Goal: Navigation & Orientation: Find specific page/section

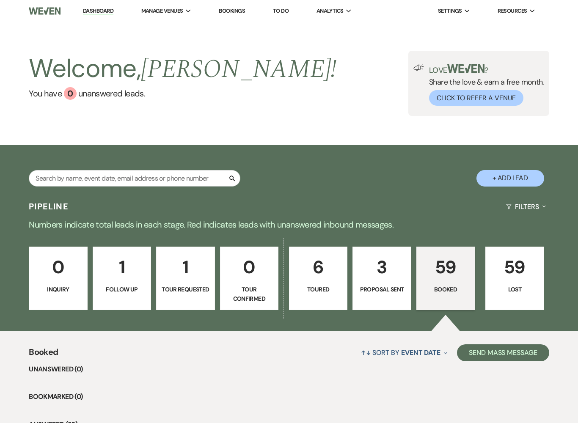
click at [433, 274] on p "59" at bounding box center [445, 267] width 47 height 28
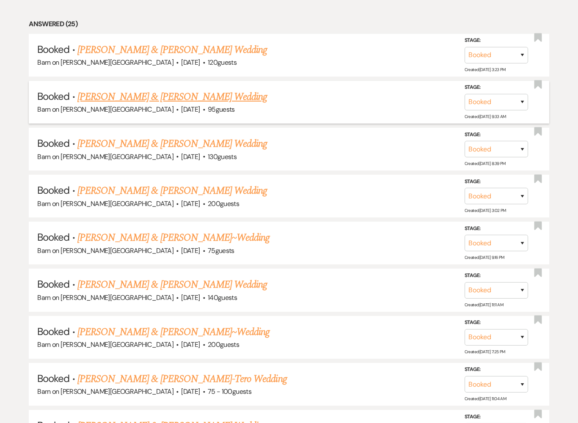
click at [166, 98] on link "[PERSON_NAME] & [PERSON_NAME] Wedding" at bounding box center [172, 96] width 190 height 15
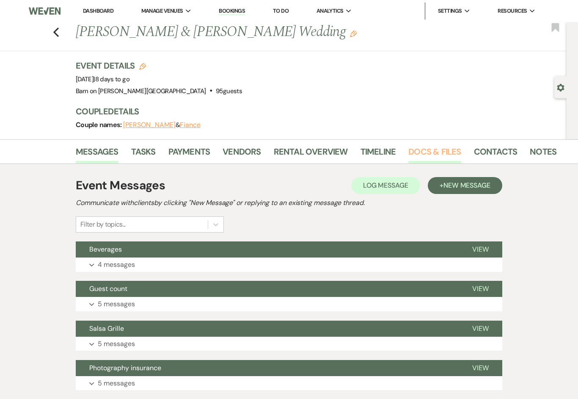
click at [421, 151] on link "Docs & Files" at bounding box center [434, 154] width 52 height 19
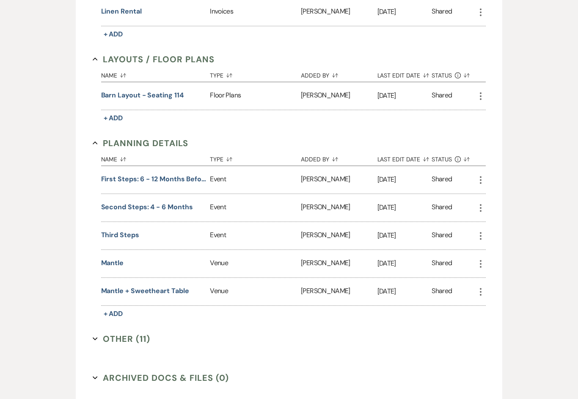
scroll to position [598, 0]
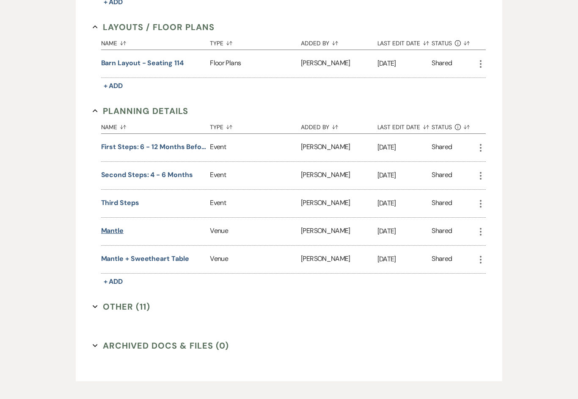
click at [124, 229] on button "Mantle" at bounding box center [112, 231] width 23 height 10
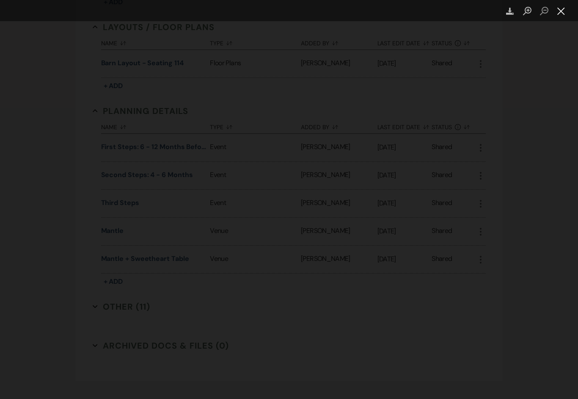
click at [433, 11] on button "Close lightbox" at bounding box center [561, 11] width 17 height 15
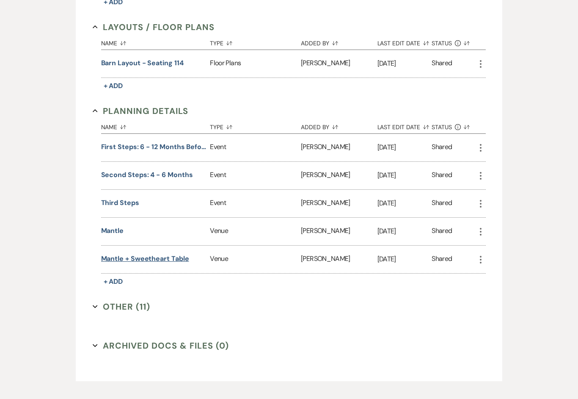
click at [169, 261] on button "Mantle + Sweetheart Table" at bounding box center [145, 258] width 88 height 10
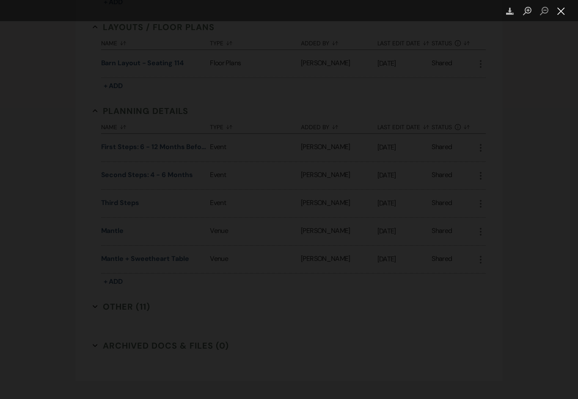
click at [433, 9] on button "Close lightbox" at bounding box center [561, 11] width 17 height 15
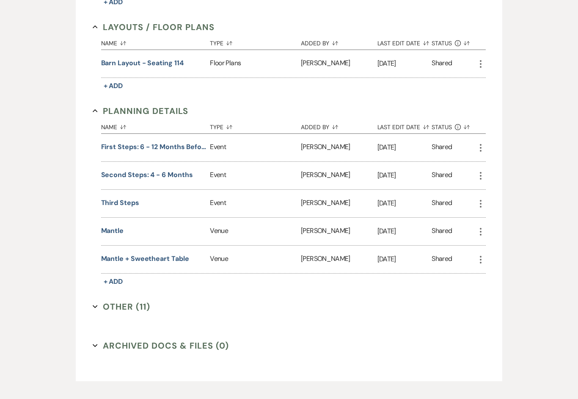
click at [222, 229] on div "Venue" at bounding box center [255, 232] width 91 height 28
click at [124, 228] on button "Mantle" at bounding box center [112, 231] width 23 height 10
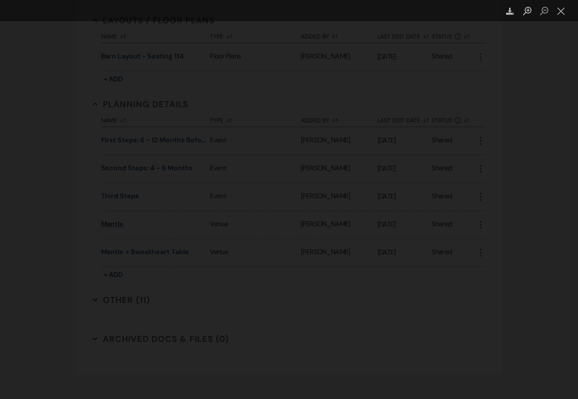
scroll to position [612, 0]
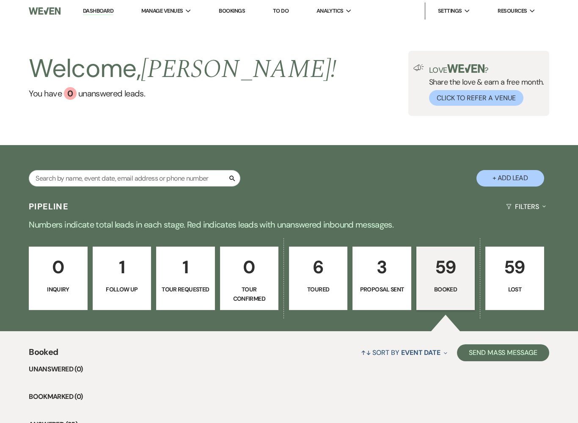
click at [433, 267] on p "59" at bounding box center [445, 267] width 47 height 28
click at [433, 274] on p "59" at bounding box center [445, 267] width 47 height 28
click at [433, 276] on p "59" at bounding box center [445, 267] width 47 height 28
click at [433, 272] on p "59" at bounding box center [445, 267] width 47 height 28
click at [433, 286] on p "Booked" at bounding box center [445, 289] width 47 height 9
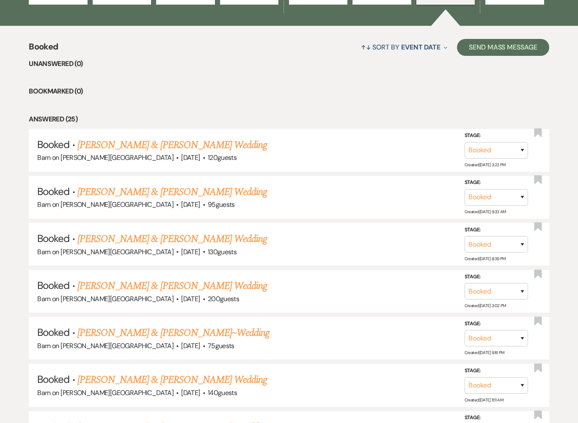
scroll to position [317, 0]
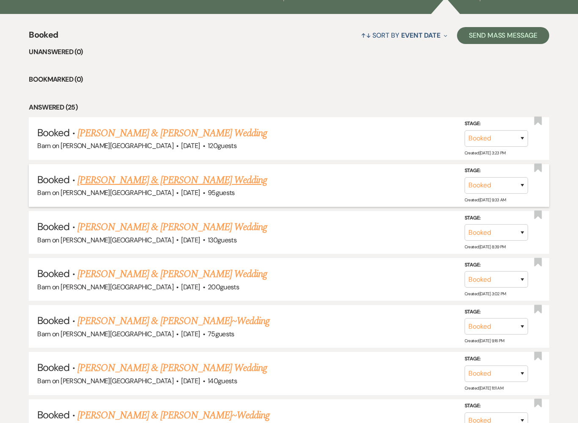
click at [198, 179] on link "[PERSON_NAME] & [PERSON_NAME] Wedding" at bounding box center [172, 180] width 190 height 15
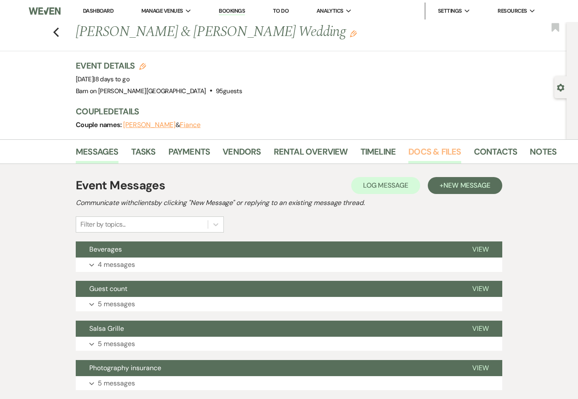
click at [430, 153] on link "Docs & Files" at bounding box center [434, 154] width 52 height 19
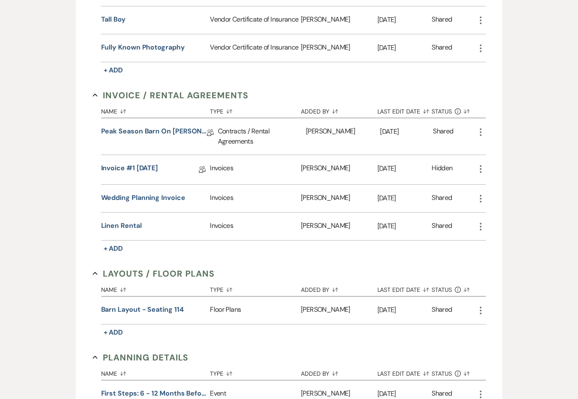
scroll to position [352, 0]
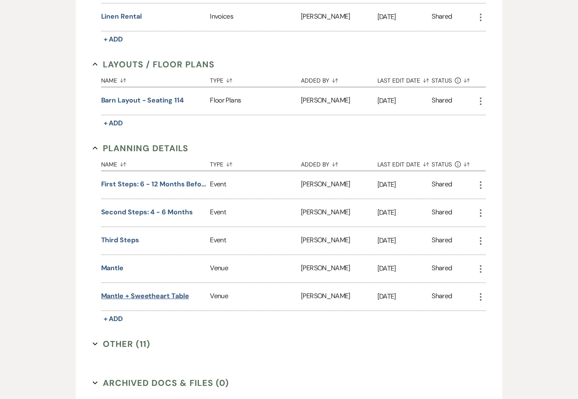
click at [173, 293] on button "Mantle + Sweetheart Table" at bounding box center [145, 296] width 88 height 10
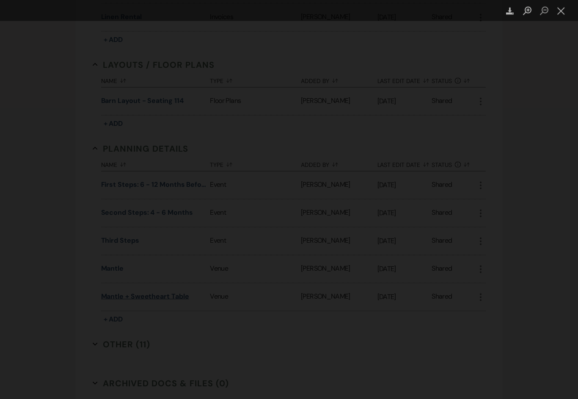
scroll to position [561, 0]
click at [433, 8] on button "Close lightbox" at bounding box center [561, 11] width 17 height 15
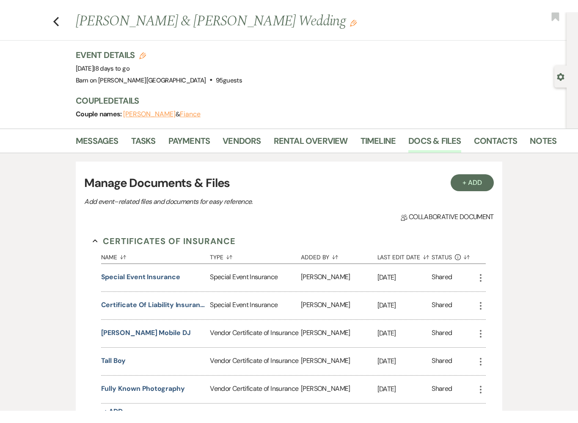
scroll to position [0, 0]
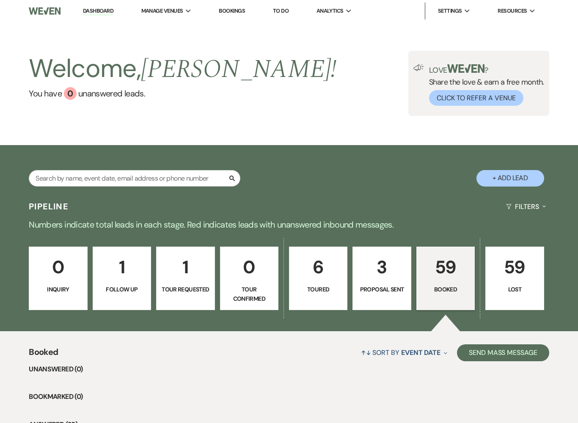
click at [433, 285] on p "Booked" at bounding box center [445, 289] width 47 height 9
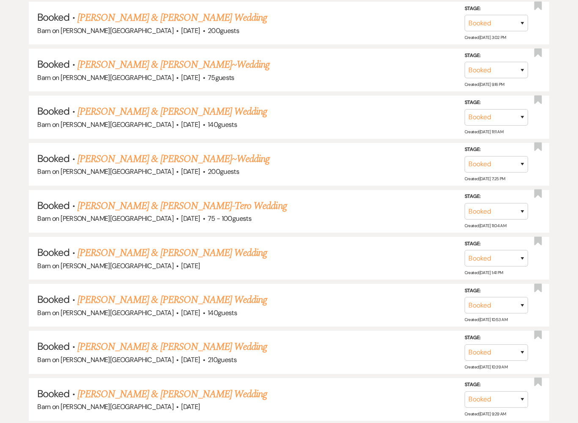
scroll to position [573, 0]
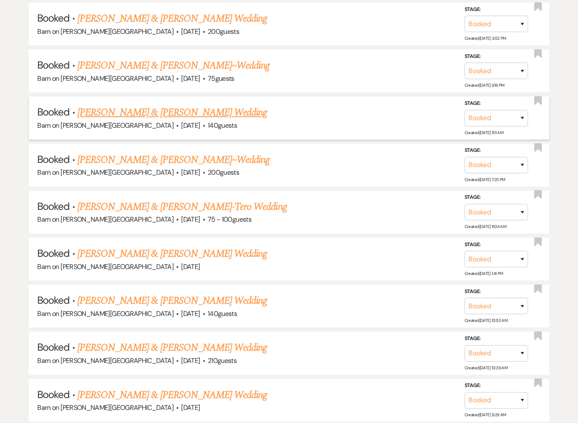
click at [171, 105] on link "[PERSON_NAME] & [PERSON_NAME] Wedding" at bounding box center [172, 112] width 190 height 15
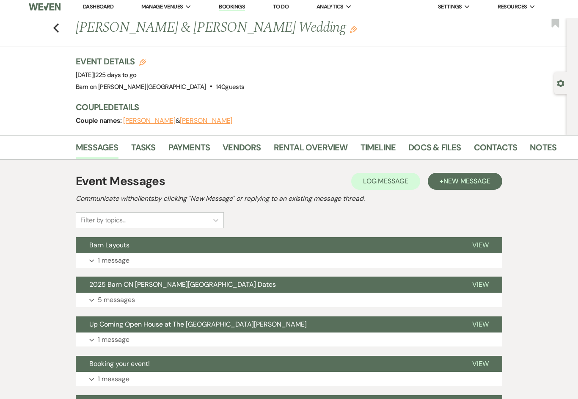
scroll to position [6, 0]
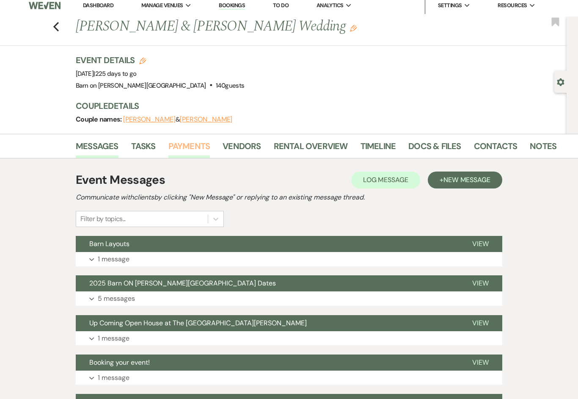
click at [196, 146] on link "Payments" at bounding box center [189, 148] width 42 height 19
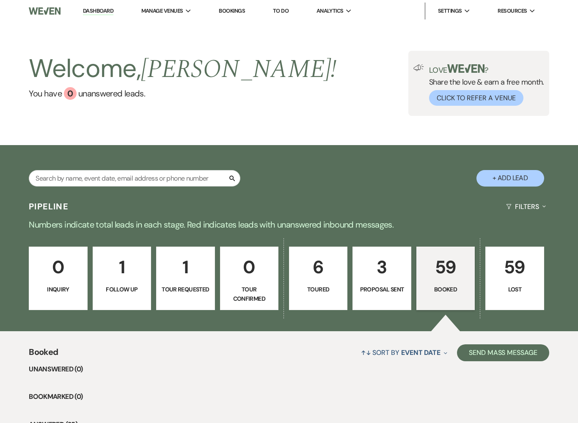
click at [433, 279] on p "59" at bounding box center [445, 267] width 47 height 28
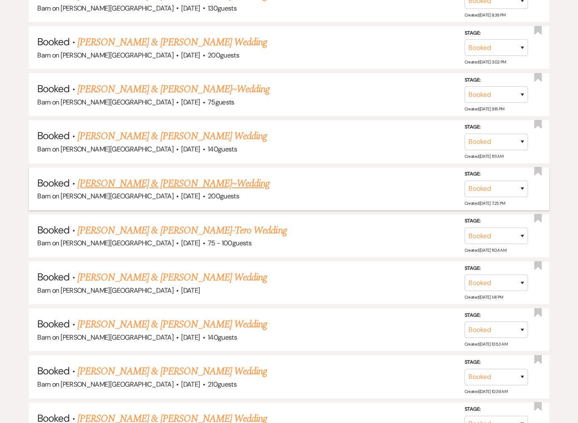
scroll to position [549, 0]
click at [187, 176] on link "[PERSON_NAME] & [PERSON_NAME]~Wedding" at bounding box center [173, 183] width 192 height 15
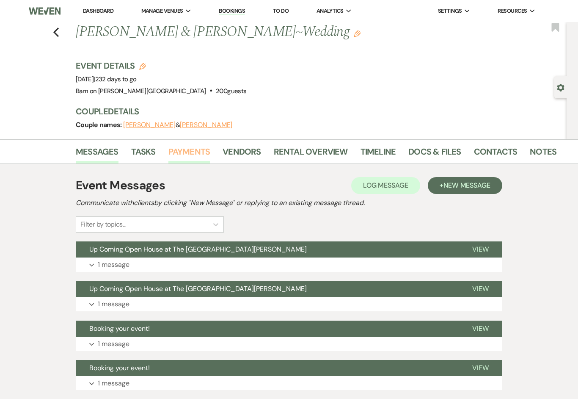
click at [192, 151] on link "Payments" at bounding box center [189, 154] width 42 height 19
